Goal: Information Seeking & Learning: Find specific page/section

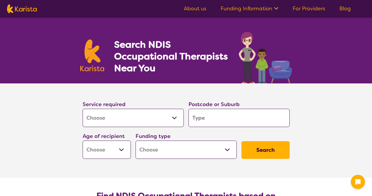
select select "[MEDICAL_DATA]"
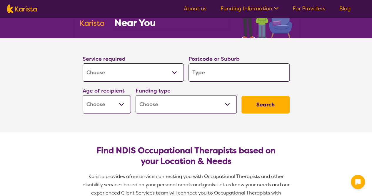
scroll to position [46, 0]
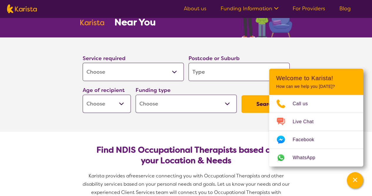
click at [115, 101] on select "Early Childhood - 0 to 9 Child - 10 to 11 Adolescent - 12 to 17 Adult - 18 to 6…" at bounding box center [107, 103] width 48 height 18
drag, startPoint x: 127, startPoint y: 141, endPoint x: 173, endPoint y: 139, distance: 46.8
click at [173, 139] on section "Find NDIS Occupational Therapists based on your Location & Needs Karista provid…" at bounding box center [186, 172] width 226 height 82
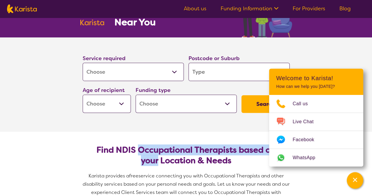
drag, startPoint x: 139, startPoint y: 140, endPoint x: 157, endPoint y: 156, distance: 24.2
click at [157, 156] on section "Find NDIS Occupational Therapists based on your Location & Needs Karista provid…" at bounding box center [186, 172] width 226 height 82
click at [157, 156] on h2 "Find NDIS Occupational Therapists based on your Location & Needs" at bounding box center [186, 154] width 198 height 21
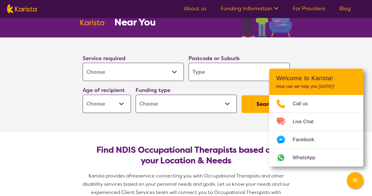
click at [224, 104] on select "Home Care Package (HCP) National Disability Insurance Scheme (NDIS) I don't know" at bounding box center [186, 103] width 101 height 18
click at [74, 134] on section "Find NDIS Occupational Therapists based on your Location & Needs Karista provid…" at bounding box center [186, 172] width 226 height 82
